Goal: Navigation & Orientation: Find specific page/section

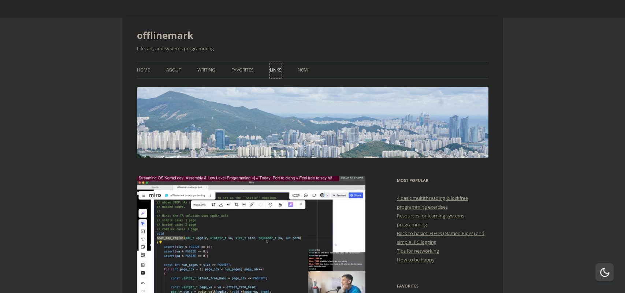
click at [273, 67] on link "Links" at bounding box center [276, 70] width 12 height 16
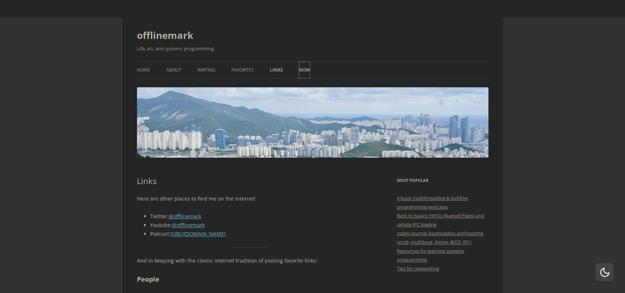
click at [303, 72] on link "Now" at bounding box center [304, 70] width 11 height 16
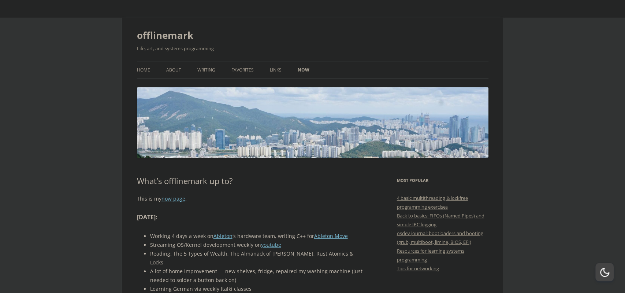
click at [192, 71] on ul "Home About Writing Favorites Links Now" at bounding box center [313, 70] width 352 height 17
click at [208, 67] on link "Writing" at bounding box center [206, 70] width 18 height 16
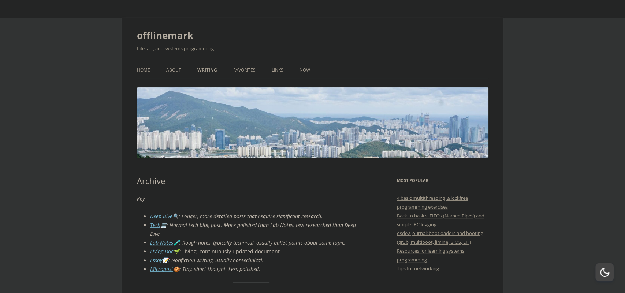
click at [269, 71] on ul "Home About Writing Favorites Links Now" at bounding box center [313, 70] width 352 height 17
click at [253, 67] on link "Favorites" at bounding box center [244, 70] width 22 height 16
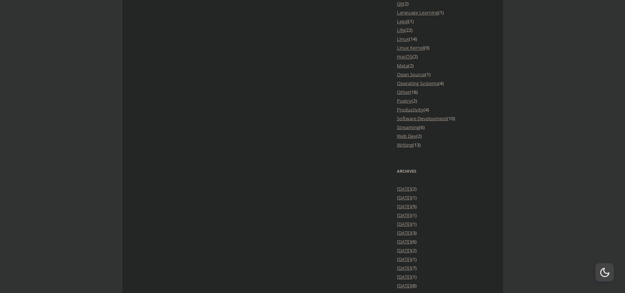
scroll to position [876, 0]
click at [407, 73] on link "Open Source" at bounding box center [411, 74] width 28 height 7
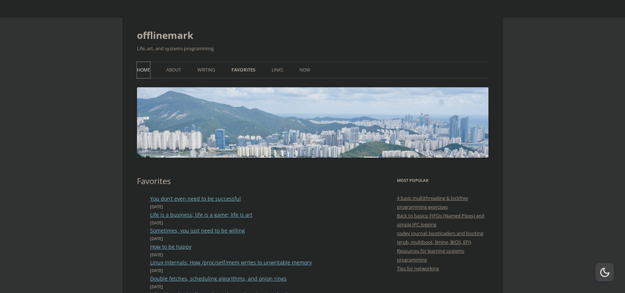
click at [143, 72] on link "Home" at bounding box center [143, 70] width 13 height 16
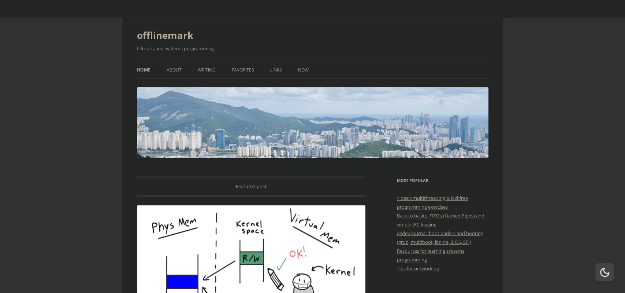
click at [256, 64] on ul "Home About Writing Favorites Links Now" at bounding box center [313, 70] width 352 height 17
click at [265, 67] on ul "Home About Writing Favorites Links Now" at bounding box center [313, 70] width 352 height 17
click at [272, 67] on link "Links" at bounding box center [276, 70] width 12 height 16
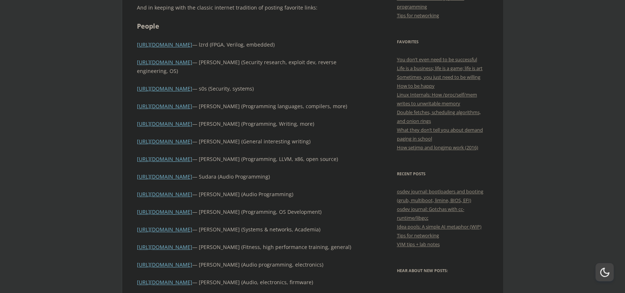
scroll to position [267, 0]
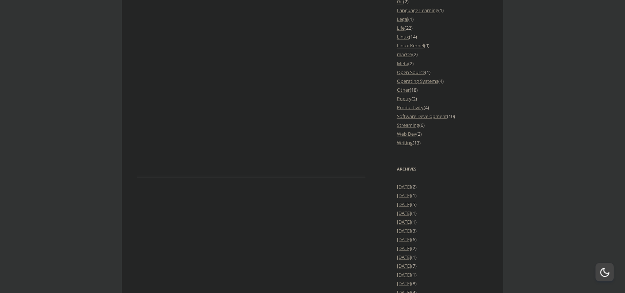
scroll to position [825, 0]
